Goal: Complete application form: Complete application form

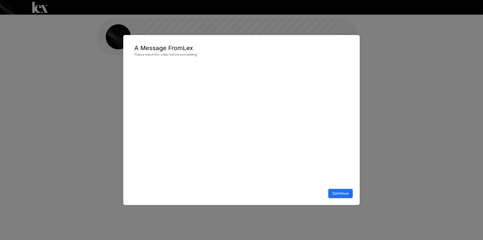
click at [341, 196] on button "Continue" at bounding box center [340, 193] width 24 height 9
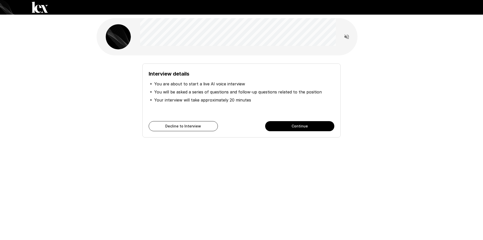
click at [281, 125] on button "Continue" at bounding box center [299, 126] width 69 height 10
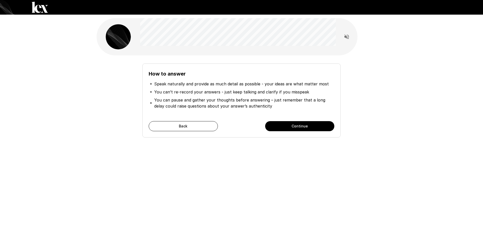
click at [292, 125] on button "Continue" at bounding box center [299, 126] width 69 height 10
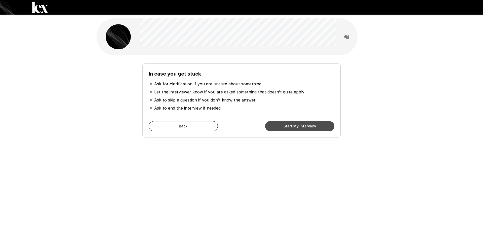
click at [292, 128] on button "Start My Interview" at bounding box center [299, 126] width 69 height 10
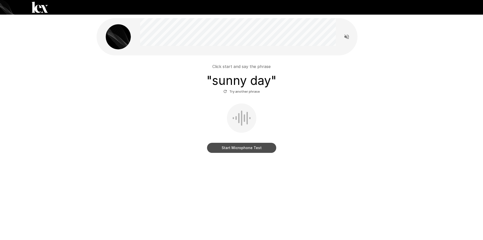
click at [243, 148] on button "Start Microphone Test" at bounding box center [241, 148] width 69 height 10
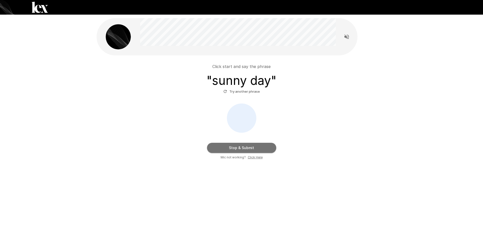
click at [257, 151] on button "Stop & Submit" at bounding box center [241, 148] width 69 height 10
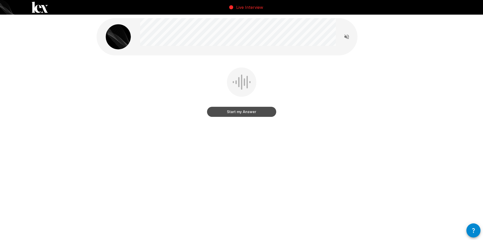
click at [258, 111] on button "Start my Answer" at bounding box center [241, 112] width 69 height 10
click at [244, 113] on button "Stop & Submit" at bounding box center [241, 112] width 69 height 10
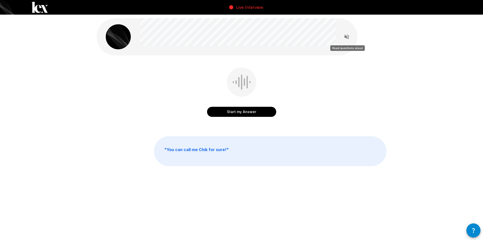
click at [346, 36] on icon "Read questions aloud" at bounding box center [346, 36] width 5 height 5
click at [254, 112] on button "Start my Answer" at bounding box center [241, 112] width 69 height 10
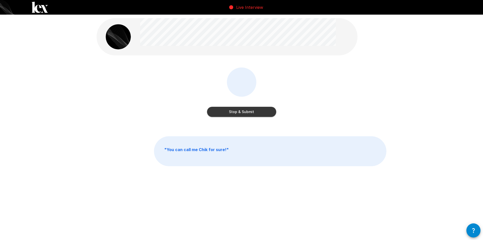
click at [231, 114] on button "Stop & Submit" at bounding box center [241, 112] width 69 height 10
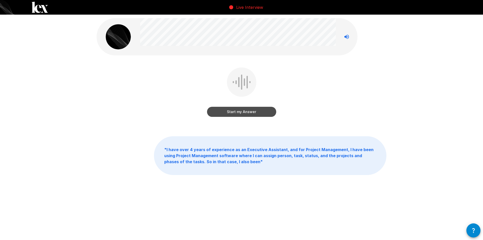
click at [248, 112] on button "Start my Answer" at bounding box center [241, 112] width 69 height 10
click at [233, 114] on button "Stop & Submit" at bounding box center [241, 112] width 69 height 10
click at [224, 113] on button "Start my Answer" at bounding box center [241, 112] width 69 height 10
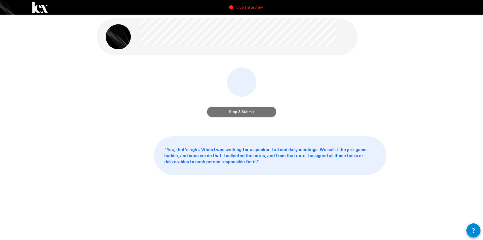
click at [230, 115] on button "Stop & Submit" at bounding box center [241, 112] width 69 height 10
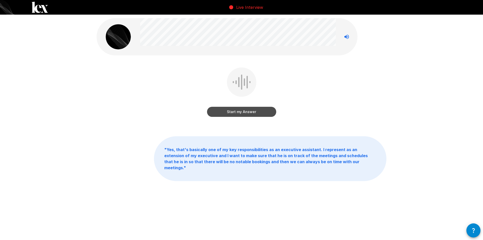
click at [230, 110] on button "Start my Answer" at bounding box center [241, 112] width 69 height 10
click at [240, 114] on button "Stop & Submit" at bounding box center [241, 112] width 69 height 10
click at [253, 114] on button "Start my Answer" at bounding box center [241, 112] width 69 height 10
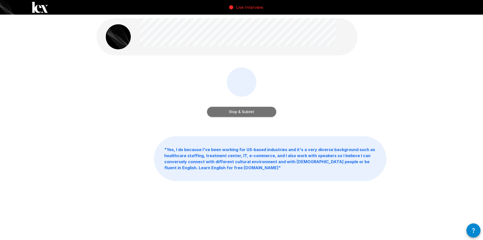
click at [255, 113] on button "Stop & Submit" at bounding box center [241, 112] width 69 height 10
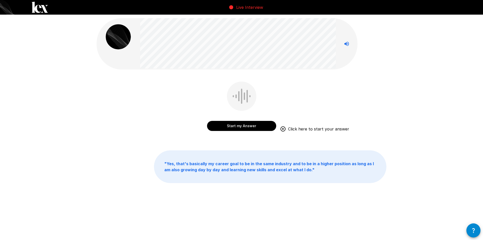
click at [254, 126] on button "Start my Answer" at bounding box center [241, 126] width 69 height 10
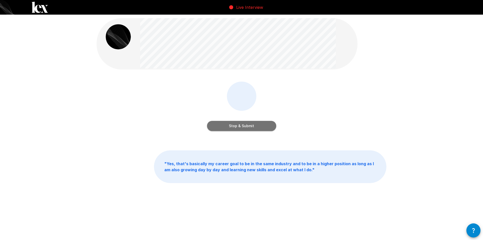
click at [247, 124] on button "Stop & Submit" at bounding box center [241, 126] width 69 height 10
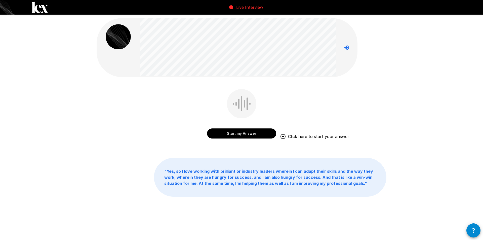
click at [255, 134] on button "Start my Answer" at bounding box center [241, 133] width 69 height 10
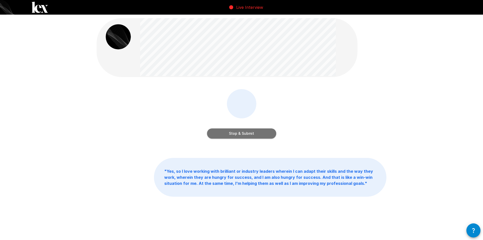
click at [258, 133] on button "Stop & Submit" at bounding box center [241, 133] width 69 height 10
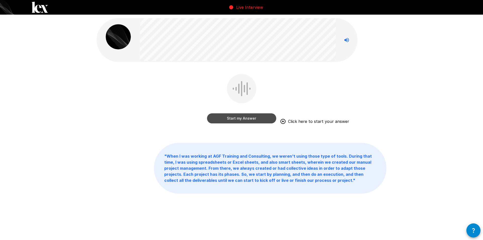
click at [238, 118] on button "Start my Answer" at bounding box center [241, 118] width 69 height 10
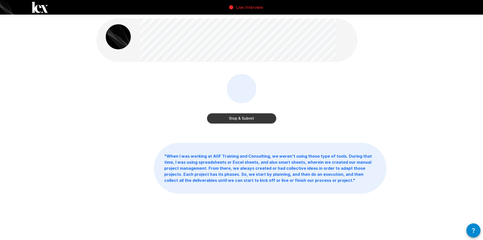
click at [242, 119] on button "Stop & Submit" at bounding box center [241, 118] width 69 height 10
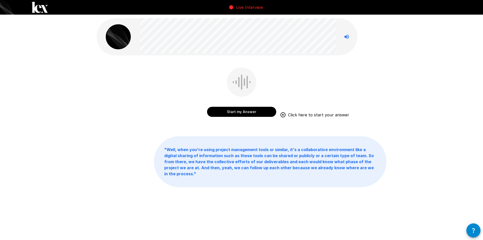
click at [266, 111] on button "Start my Answer" at bounding box center [241, 112] width 69 height 10
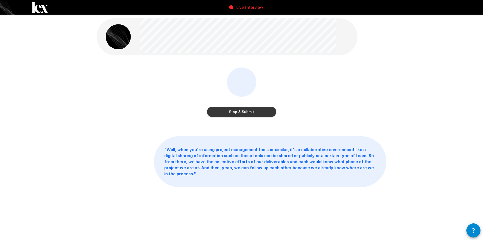
click at [241, 113] on button "Stop & Submit" at bounding box center [241, 112] width 69 height 10
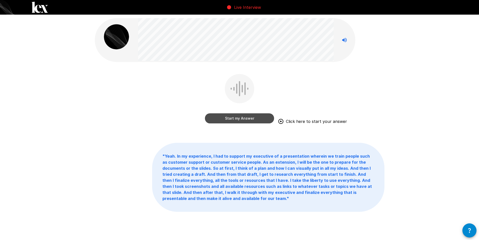
click at [243, 121] on button "Start my Answer" at bounding box center [239, 118] width 69 height 10
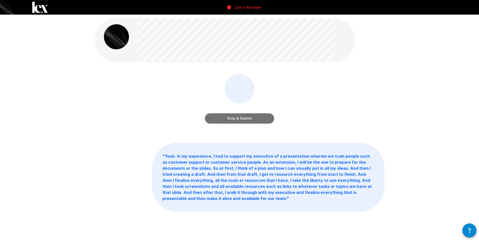
click at [265, 118] on button "Stop & Submit" at bounding box center [239, 118] width 69 height 10
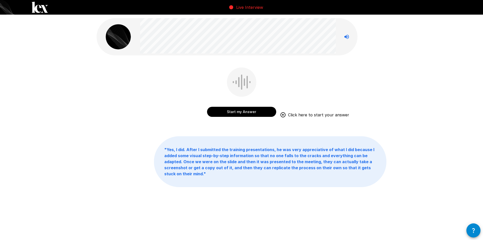
click at [250, 111] on button "Start my Answer" at bounding box center [241, 112] width 69 height 10
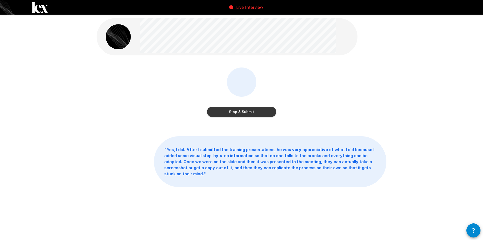
click at [256, 112] on button "Stop & Submit" at bounding box center [241, 112] width 69 height 10
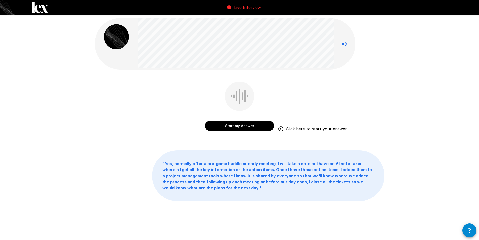
click at [262, 131] on div "Start my Answer Click here to start your answer" at bounding box center [239, 106] width 69 height 51
click at [261, 127] on button "Start my Answer" at bounding box center [239, 126] width 69 height 10
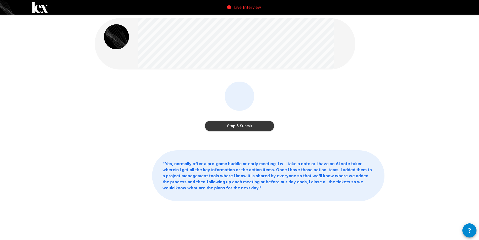
click at [239, 126] on button "Stop & Submit" at bounding box center [239, 126] width 69 height 10
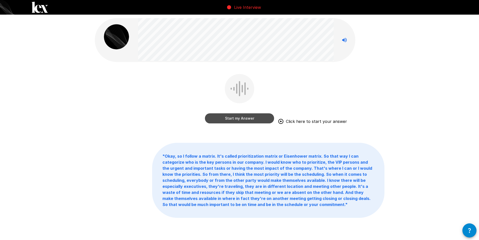
click at [233, 117] on button "Start my Answer" at bounding box center [239, 118] width 69 height 10
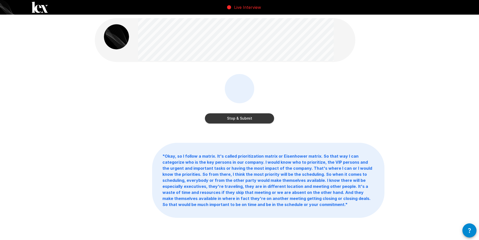
click at [253, 121] on button "Stop & Submit" at bounding box center [239, 118] width 69 height 10
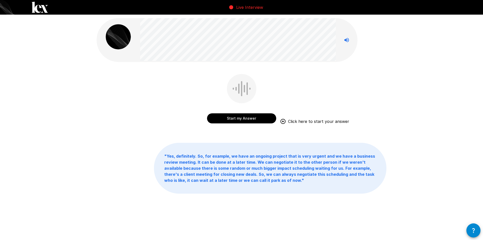
click at [231, 118] on button "Start my Answer" at bounding box center [241, 118] width 69 height 10
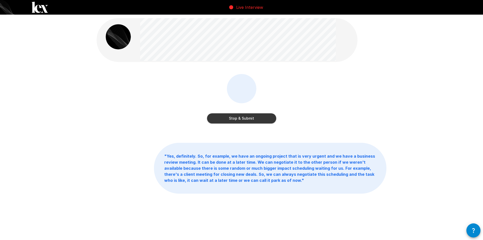
click at [233, 120] on button "Stop & Submit" at bounding box center [241, 118] width 69 height 10
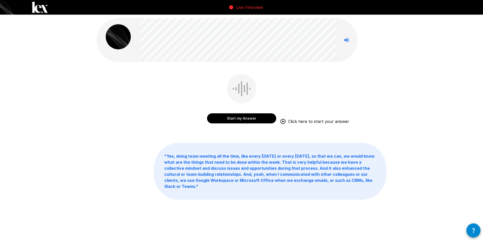
click at [234, 117] on button "Start my Answer" at bounding box center [241, 118] width 69 height 10
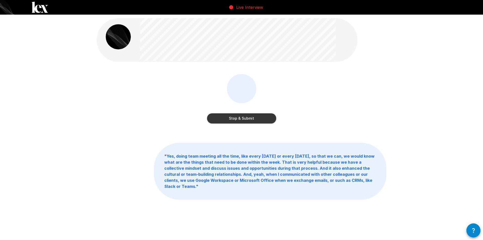
click at [221, 117] on button "Stop & Submit" at bounding box center [241, 118] width 69 height 10
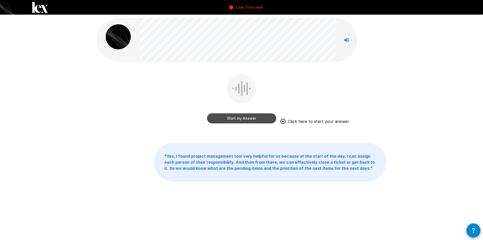
click at [228, 121] on button "Start my Answer" at bounding box center [241, 118] width 69 height 10
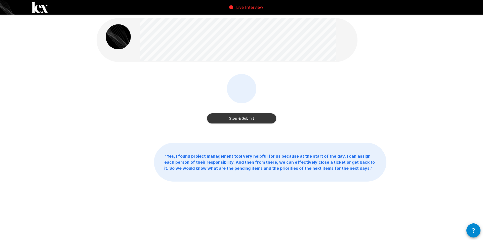
click at [240, 112] on div "Stop & Submit" at bounding box center [241, 113] width 69 height 20
click at [241, 115] on button "Stop & Submit" at bounding box center [241, 118] width 69 height 10
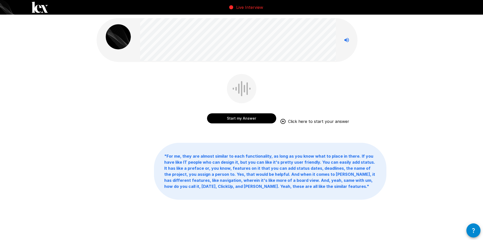
click at [224, 121] on button "Start my Answer" at bounding box center [241, 118] width 69 height 10
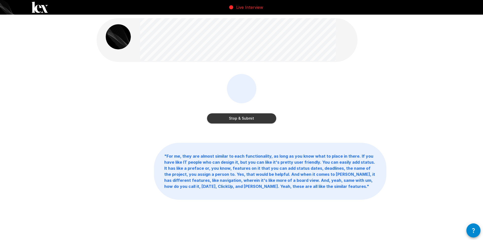
click at [238, 119] on button "Stop & Submit" at bounding box center [241, 118] width 69 height 10
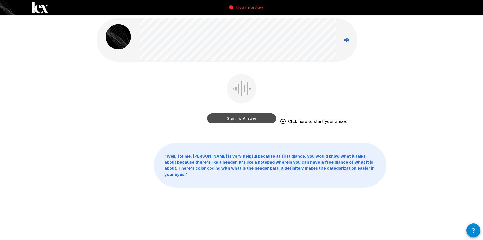
click at [232, 116] on button "Start my Answer" at bounding box center [241, 118] width 69 height 10
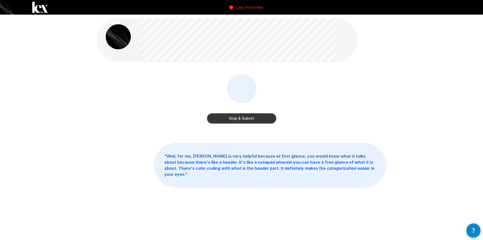
click at [264, 120] on button "Stop & Submit" at bounding box center [241, 118] width 69 height 10
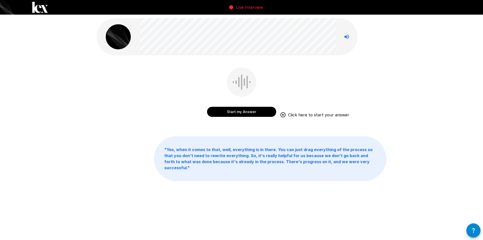
click at [246, 111] on button "Start my Answer" at bounding box center [241, 112] width 69 height 10
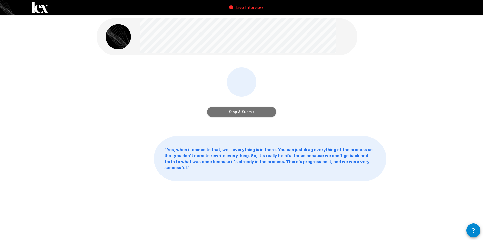
click at [230, 114] on button "Stop & Submit" at bounding box center [241, 112] width 69 height 10
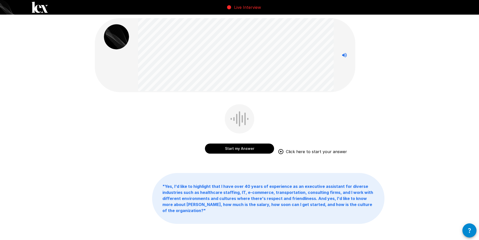
click at [236, 147] on button "Start my Answer" at bounding box center [239, 148] width 69 height 10
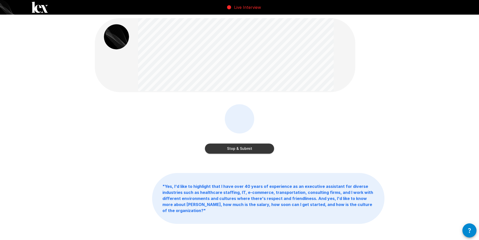
click at [217, 149] on button "Stop & Submit" at bounding box center [239, 148] width 69 height 10
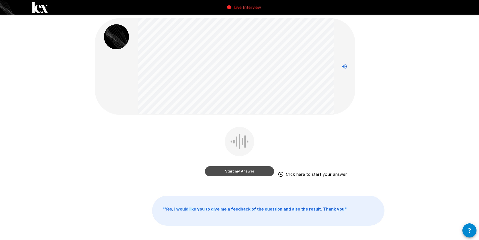
click at [226, 171] on button "Start my Answer" at bounding box center [239, 171] width 69 height 10
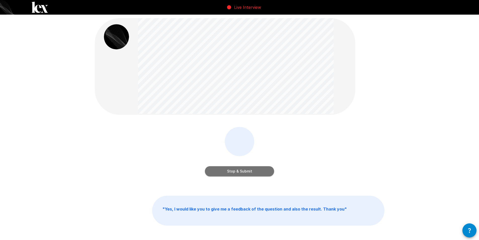
click at [218, 173] on button "Stop & Submit" at bounding box center [239, 171] width 69 height 10
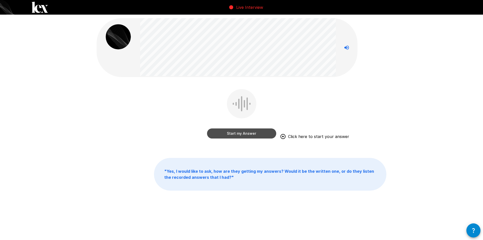
click at [237, 134] on button "Start my Answer" at bounding box center [241, 133] width 69 height 10
click at [240, 132] on button "Stop & Submit" at bounding box center [241, 133] width 69 height 10
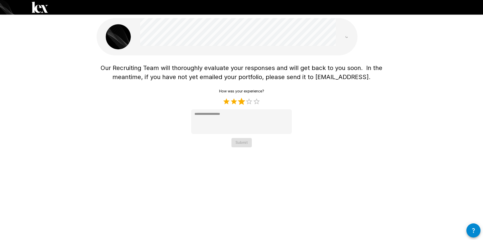
click at [241, 102] on label "3 Stars" at bounding box center [242, 102] width 8 height 8
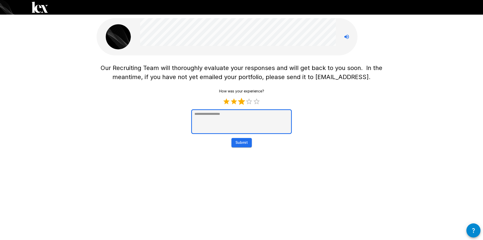
type textarea "*"
click at [232, 123] on textarea at bounding box center [241, 121] width 101 height 25
paste textarea "**********"
type textarea "**********"
type textarea "*"
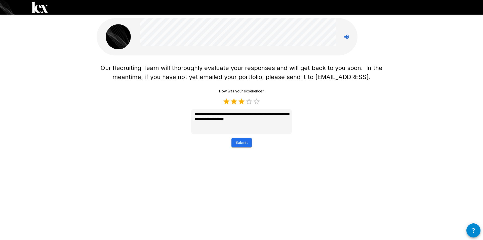
click at [240, 145] on button "Submit" at bounding box center [241, 142] width 20 height 9
